Goal: Task Accomplishment & Management: Manage account settings

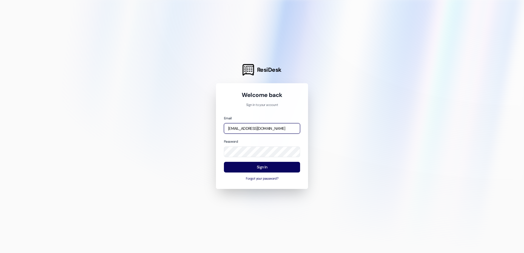
click at [277, 127] on input "[EMAIL_ADDRESS][DOMAIN_NAME]" at bounding box center [262, 128] width 76 height 11
drag, startPoint x: 280, startPoint y: 126, endPoint x: 157, endPoint y: 128, distance: 123.4
click at [157, 128] on div "ResiDesk Welcome back Sign in to your account Email [EMAIL_ADDRESS][DOMAIN_NAME…" at bounding box center [262, 126] width 524 height 253
type input "[EMAIL_ADDRESS][DOMAIN_NAME]"
click at [173, 149] on div "ResiDesk Welcome back Sign in to your account Email [EMAIL_ADDRESS][DOMAIN_NAME…" at bounding box center [262, 126] width 524 height 253
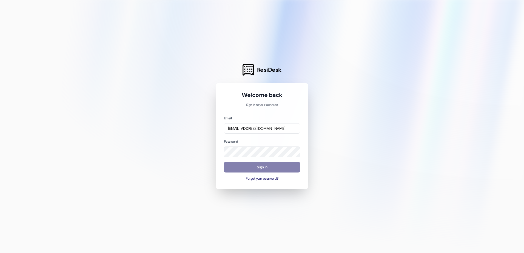
click at [197, 186] on div at bounding box center [262, 126] width 524 height 253
click at [252, 180] on button "Forgot your password?" at bounding box center [262, 179] width 76 height 5
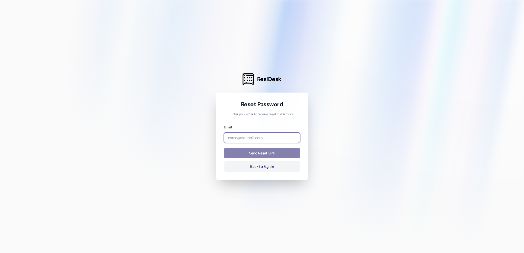
click at [247, 137] on input "email" at bounding box center [262, 138] width 76 height 11
click at [247, 154] on button "Send Reset Link" at bounding box center [262, 153] width 76 height 11
click at [293, 138] on input "[EMAIL_ADDRESS][DOMAIN_NAME]" at bounding box center [262, 138] width 76 height 11
drag, startPoint x: 293, startPoint y: 138, endPoint x: 144, endPoint y: 142, distance: 149.0
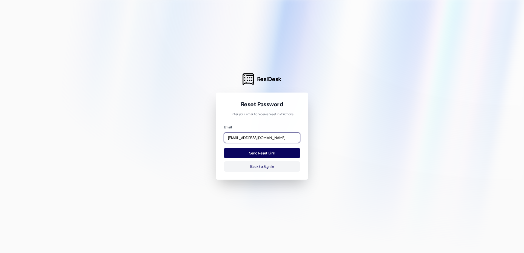
click at [149, 141] on div "ResiDesk Reset Password Enter your email to receive reset instructions Email [E…" at bounding box center [262, 126] width 524 height 253
type input "[EMAIL_ADDRESS][DOMAIN_NAME]"
click at [253, 154] on button "Send Reset Link" at bounding box center [262, 153] width 76 height 11
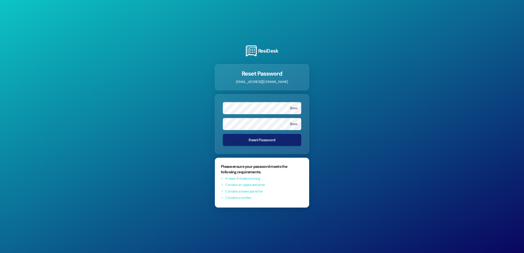
click at [420, 112] on div "ResiDesk Reset Password calderasunnybrook@affinityproperty.com Show Show Reset …" at bounding box center [262, 126] width 524 height 253
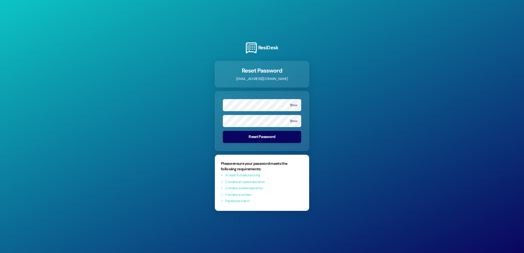
click at [364, 107] on div "ResiDesk Reset Password calderasunnybrook@affinityproperty.com Show Show Reset …" at bounding box center [262, 126] width 524 height 253
click at [293, 104] on button "Show" at bounding box center [294, 105] width 8 height 4
click at [293, 121] on button "Show" at bounding box center [294, 121] width 8 height 4
click at [280, 138] on button "Reset Password" at bounding box center [262, 137] width 78 height 12
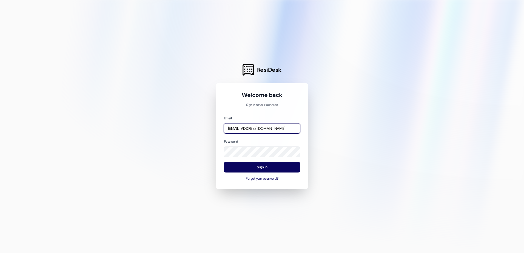
click at [282, 128] on input "[EMAIL_ADDRESS][DOMAIN_NAME]" at bounding box center [262, 128] width 76 height 11
drag, startPoint x: 275, startPoint y: 128, endPoint x: 157, endPoint y: 133, distance: 118.3
click at [157, 133] on div "ResiDesk Welcome back Sign in to your account Email [EMAIL_ADDRESS][DOMAIN_NAME…" at bounding box center [262, 126] width 524 height 253
type input "[EMAIL_ADDRESS][DOMAIN_NAME]"
click at [180, 152] on div "ResiDesk Welcome back Sign in to your account Email calderasunnybrook@affinityp…" at bounding box center [262, 126] width 524 height 253
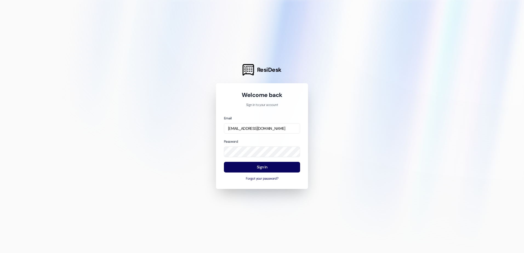
click at [180, 152] on div at bounding box center [262, 126] width 524 height 253
click at [231, 169] on button "Sign In" at bounding box center [262, 167] width 76 height 11
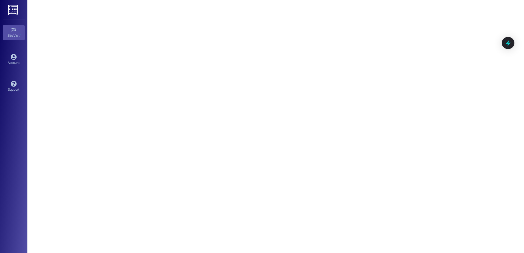
click at [16, 11] on img at bounding box center [13, 10] width 11 height 10
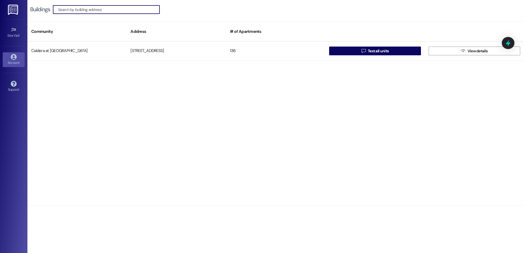
click at [16, 62] on div "Account" at bounding box center [13, 62] width 27 height 5
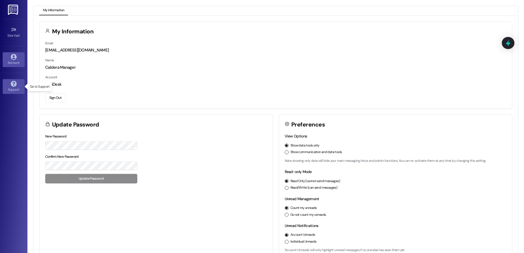
click at [16, 94] on link "Support" at bounding box center [14, 86] width 22 height 15
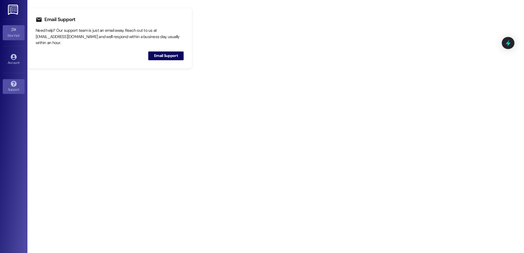
click at [9, 31] on link "Site Visit •" at bounding box center [14, 32] width 22 height 15
